Goal: Task Accomplishment & Management: Manage account settings

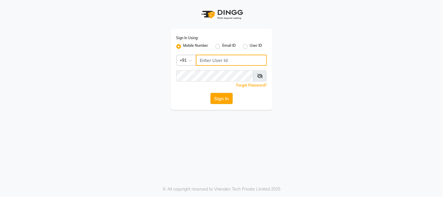
type input "9990000085"
click at [218, 101] on button "Sign In" at bounding box center [221, 98] width 22 height 11
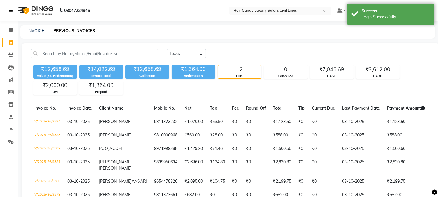
click at [9, 12] on icon at bounding box center [11, 10] width 4 height 4
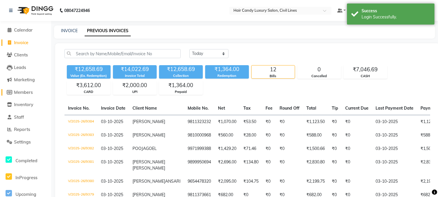
click at [25, 92] on span "Members" at bounding box center [23, 92] width 19 height 6
select select
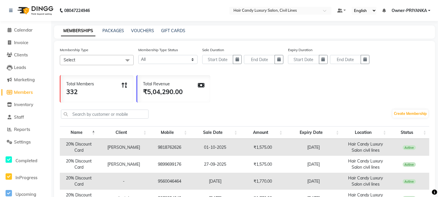
click at [427, 11] on span "Owner-PRIYANKA" at bounding box center [409, 11] width 35 height 6
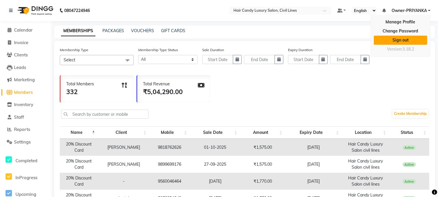
click at [402, 40] on link "Sign out" at bounding box center [400, 40] width 53 height 9
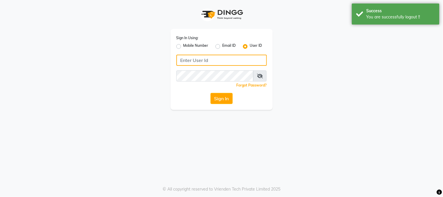
type input "9990000085"
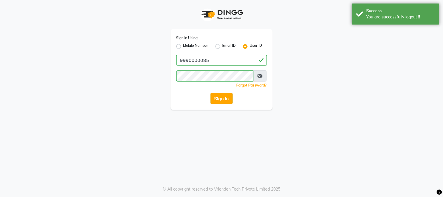
click at [222, 101] on button "Sign In" at bounding box center [221, 98] width 22 height 11
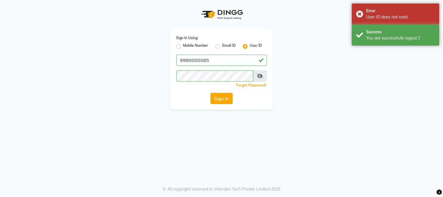
click at [222, 97] on button "Sign In" at bounding box center [221, 98] width 22 height 11
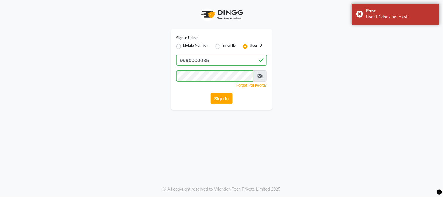
click at [183, 47] on label "Mobile Number" at bounding box center [195, 46] width 25 height 7
click at [183, 47] on input "Mobile Number" at bounding box center [185, 45] width 4 height 4
radio input "true"
radio input "false"
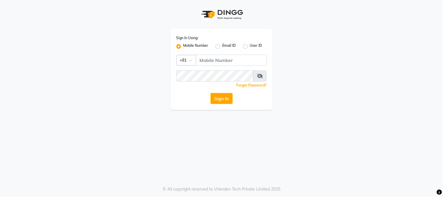
click at [250, 47] on label "User ID" at bounding box center [256, 46] width 12 height 7
click at [250, 47] on input "User ID" at bounding box center [252, 45] width 4 height 4
radio input "true"
radio input "false"
click at [222, 45] on label "Email ID" at bounding box center [228, 46] width 13 height 7
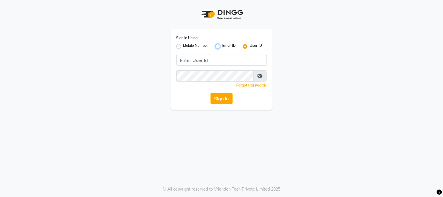
click at [222, 45] on input "Email ID" at bounding box center [224, 45] width 4 height 4
radio input "true"
radio input "false"
click at [183, 45] on label "Mobile Number" at bounding box center [195, 46] width 25 height 7
click at [183, 45] on input "Mobile Number" at bounding box center [185, 45] width 4 height 4
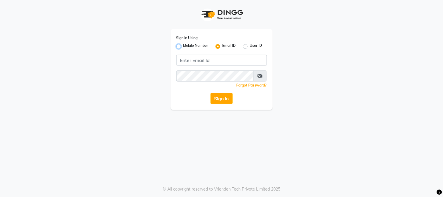
radio input "true"
radio input "false"
